Goal: Find contact information: Find contact information

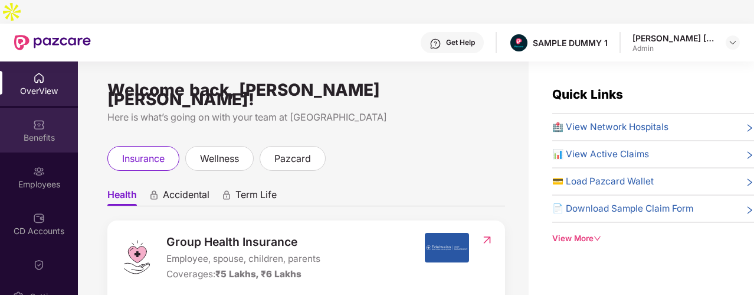
click at [61, 108] on div "Benefits" at bounding box center [39, 130] width 78 height 44
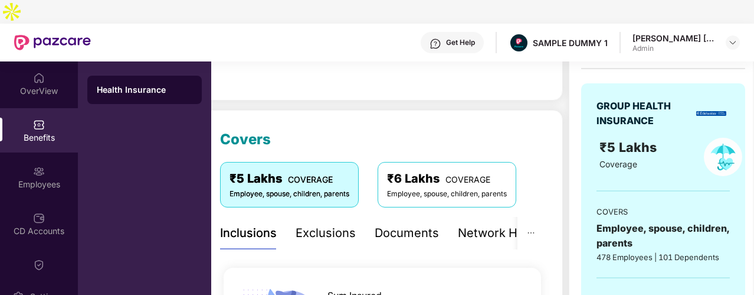
scroll to position [106, 0]
click at [347, 223] on div "Exclusions" at bounding box center [326, 232] width 60 height 18
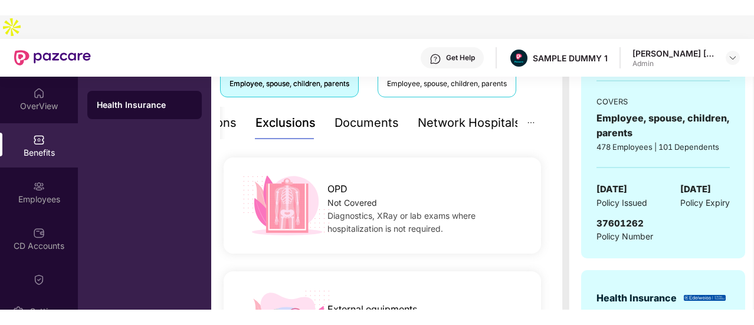
scroll to position [140, 0]
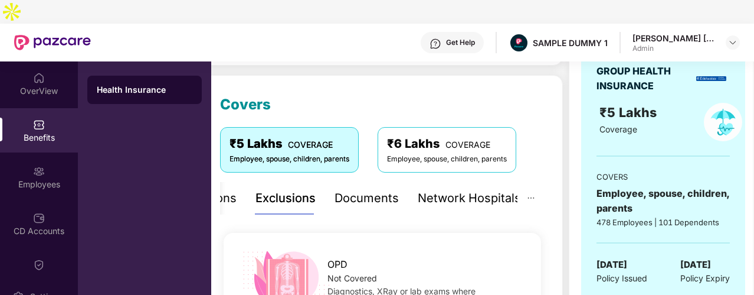
click at [473, 38] on div "Get Help" at bounding box center [460, 42] width 29 height 9
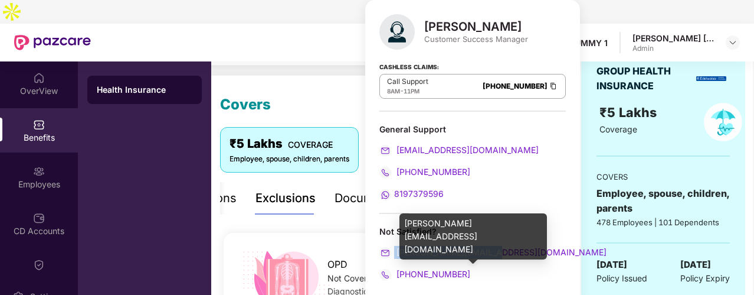
drag, startPoint x: 506, startPoint y: 245, endPoint x: 394, endPoint y: 247, distance: 112.2
click at [394, 247] on div "[PERSON_NAME][EMAIL_ADDRESS][DOMAIN_NAME]" at bounding box center [473, 252] width 187 height 13
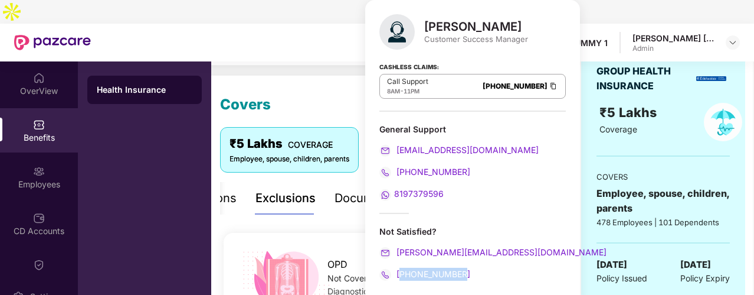
drag, startPoint x: 480, startPoint y: 281, endPoint x: 400, endPoint y: 278, distance: 80.3
click at [400, 278] on div "[PERSON_NAME] Customer Success Manager Cashless Claims: Call Support 8AM - 11PM…" at bounding box center [472, 151] width 215 height 303
click at [480, 279] on div "[PERSON_NAME] Customer Success Manager Cashless Claims: Call Support 8AM - 11PM…" at bounding box center [472, 151] width 215 height 303
